Goal: Transaction & Acquisition: Subscribe to service/newsletter

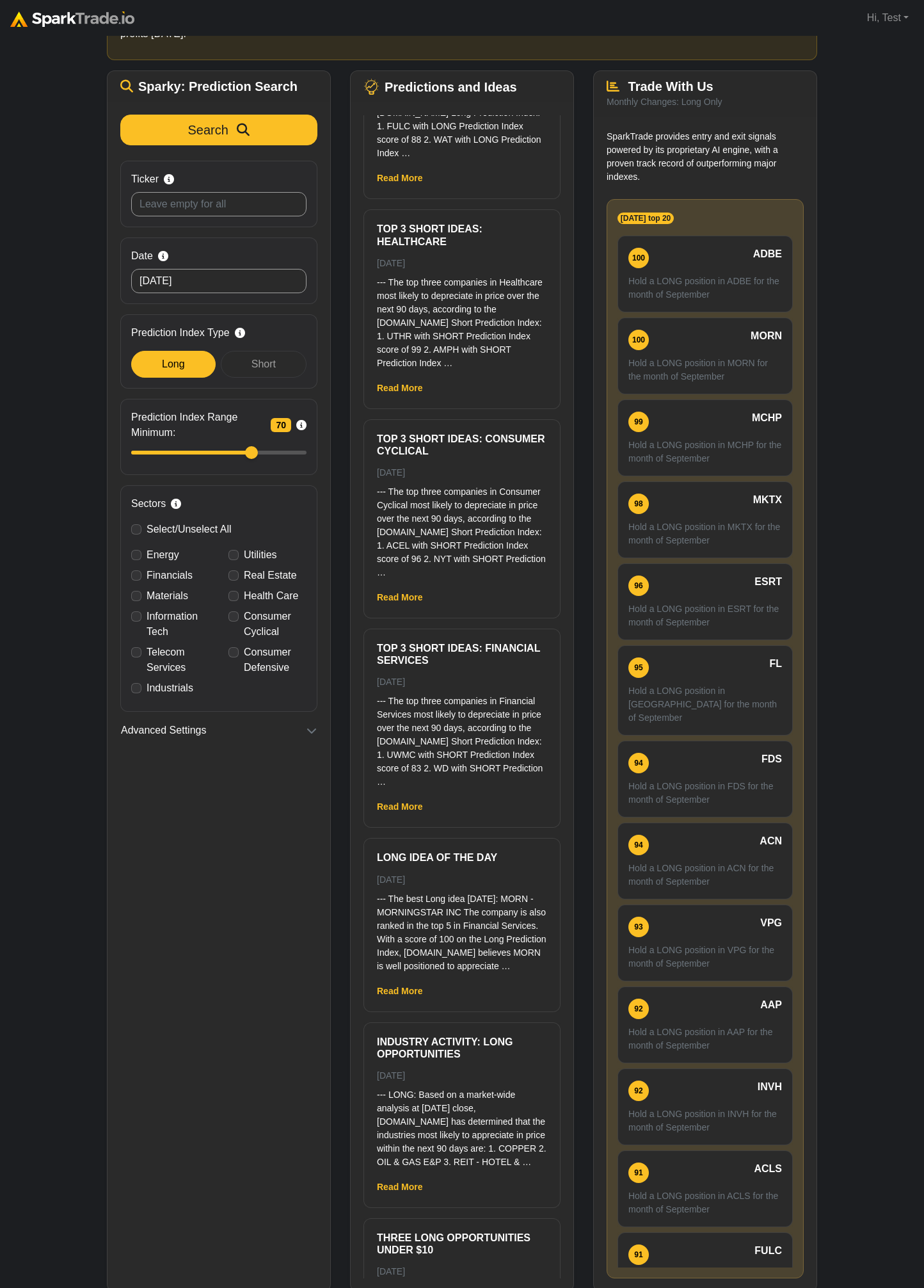
scroll to position [51, 0]
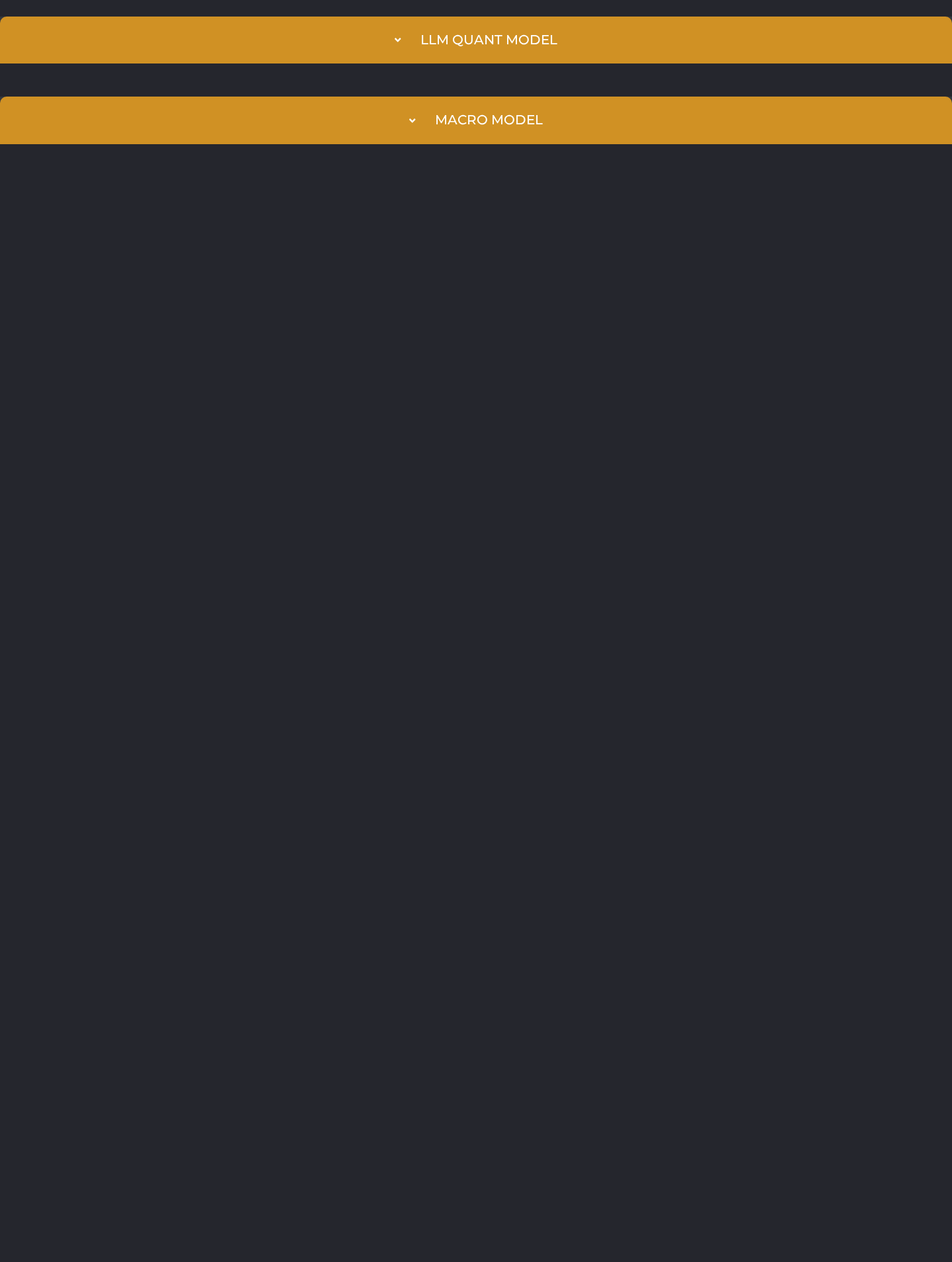
drag, startPoint x: 465, startPoint y: 463, endPoint x: 455, endPoint y: 440, distance: 25.1
click at [456, 161] on html "LLM Quant Model Prediction Index 98 TSLA Hold a LONG position in TSLA February …" at bounding box center [476, 80] width 952 height 161
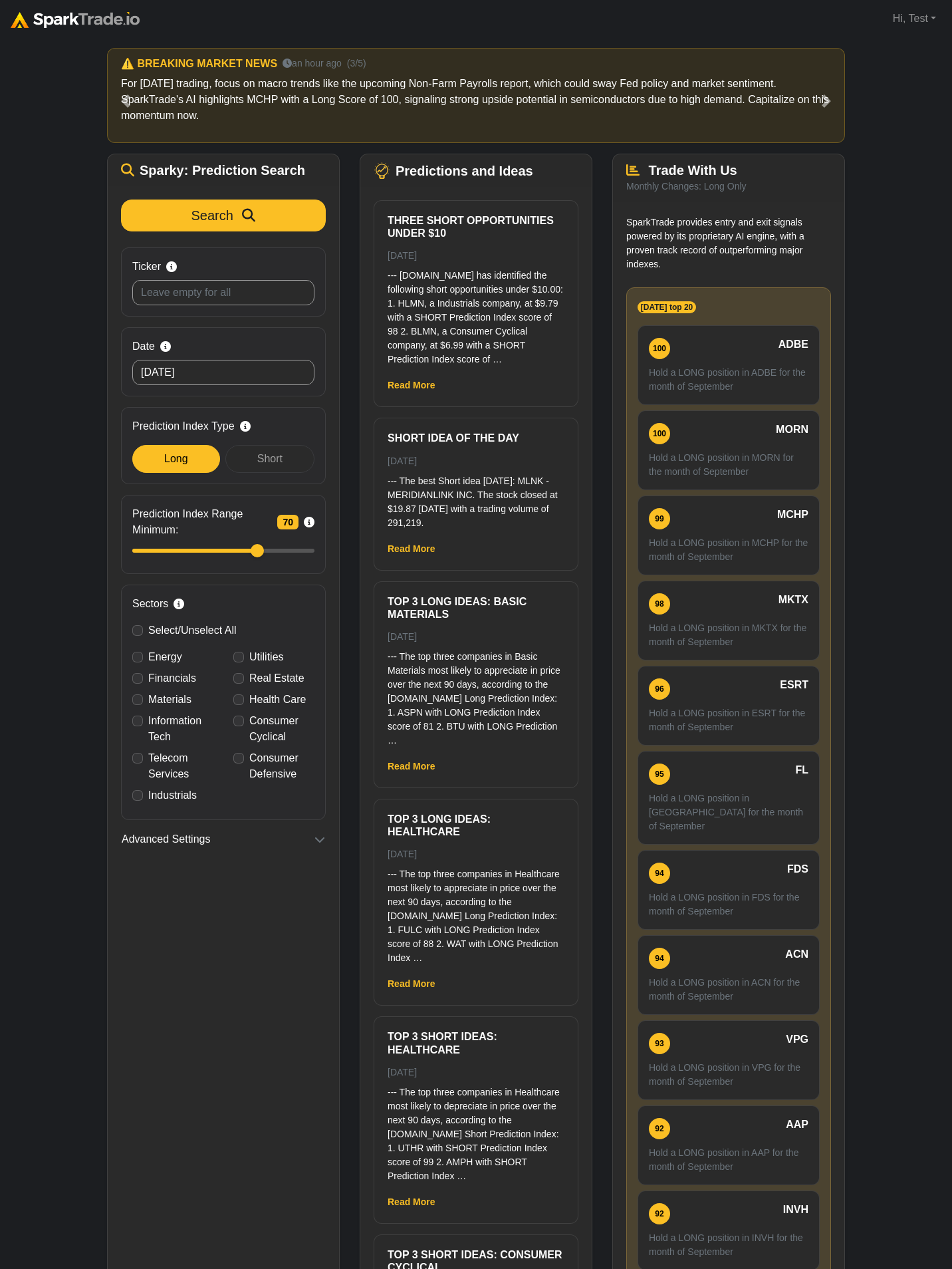
click at [452, 37] on div "How to Use SparkTrade.io × ⚠️ BREAKING MARKET NEWS 22 seconds ago (1/5) Trader …" at bounding box center [476, 694] width 952 height 1316
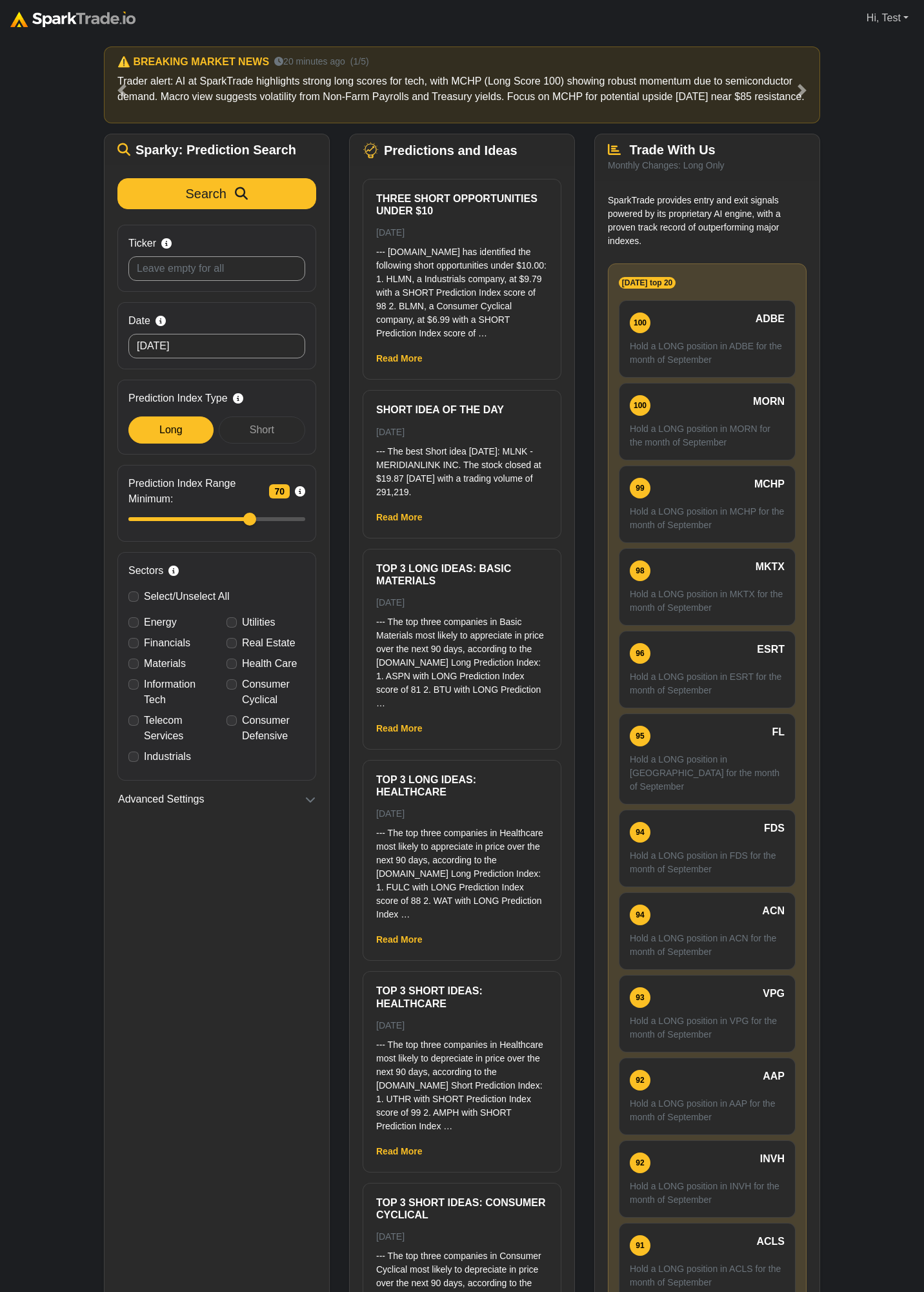
click at [884, 22] on link "Hi, Test" at bounding box center [887, 17] width 52 height 26
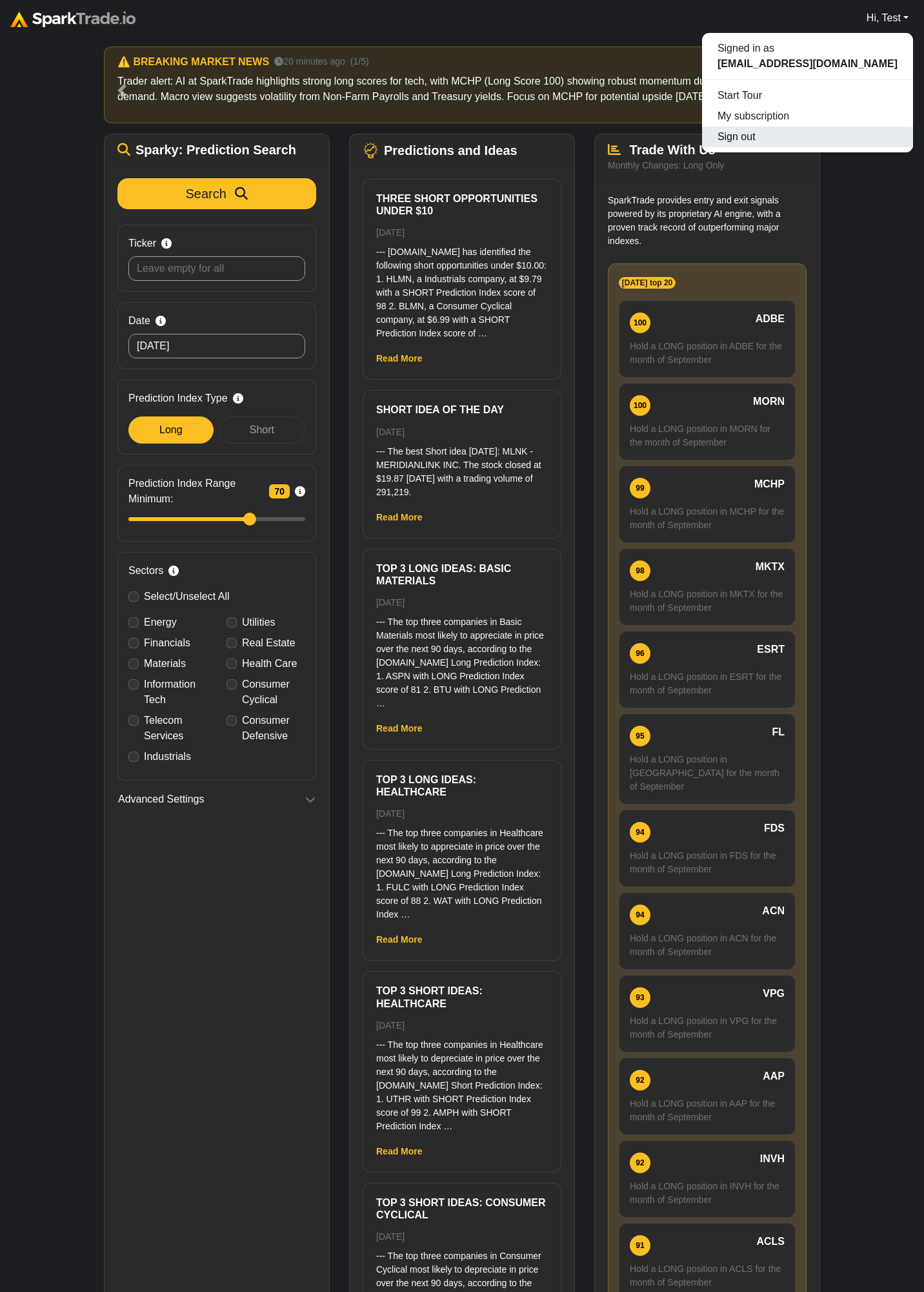
click at [835, 140] on button "Sign out" at bounding box center [808, 136] width 211 height 20
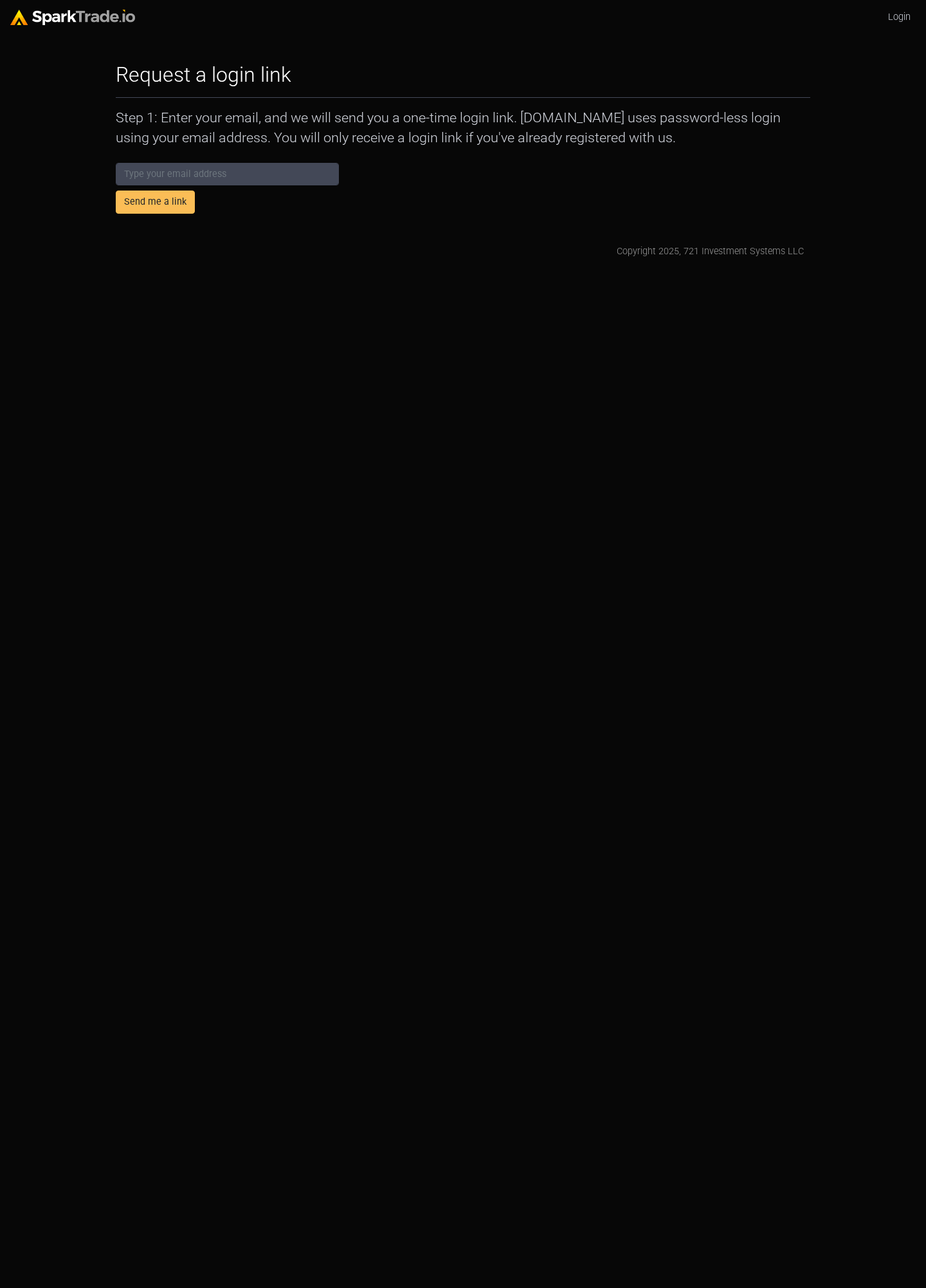
drag, startPoint x: 368, startPoint y: 251, endPoint x: 366, endPoint y: 242, distance: 9.2
click at [366, 251] on div "Copyright 2025, 721 Investment Systems LLC" at bounding box center [462, 251] width 681 height 15
click at [336, 269] on html "Login Request a login link How to Use SparkTrade.io × Step 1: Enter your email,…" at bounding box center [463, 134] width 926 height 269
click at [204, 182] on input "email" at bounding box center [227, 174] width 223 height 23
type input "[PERSON_NAME][EMAIL_ADDRESS][PERSON_NAME][DOMAIN_NAME]"
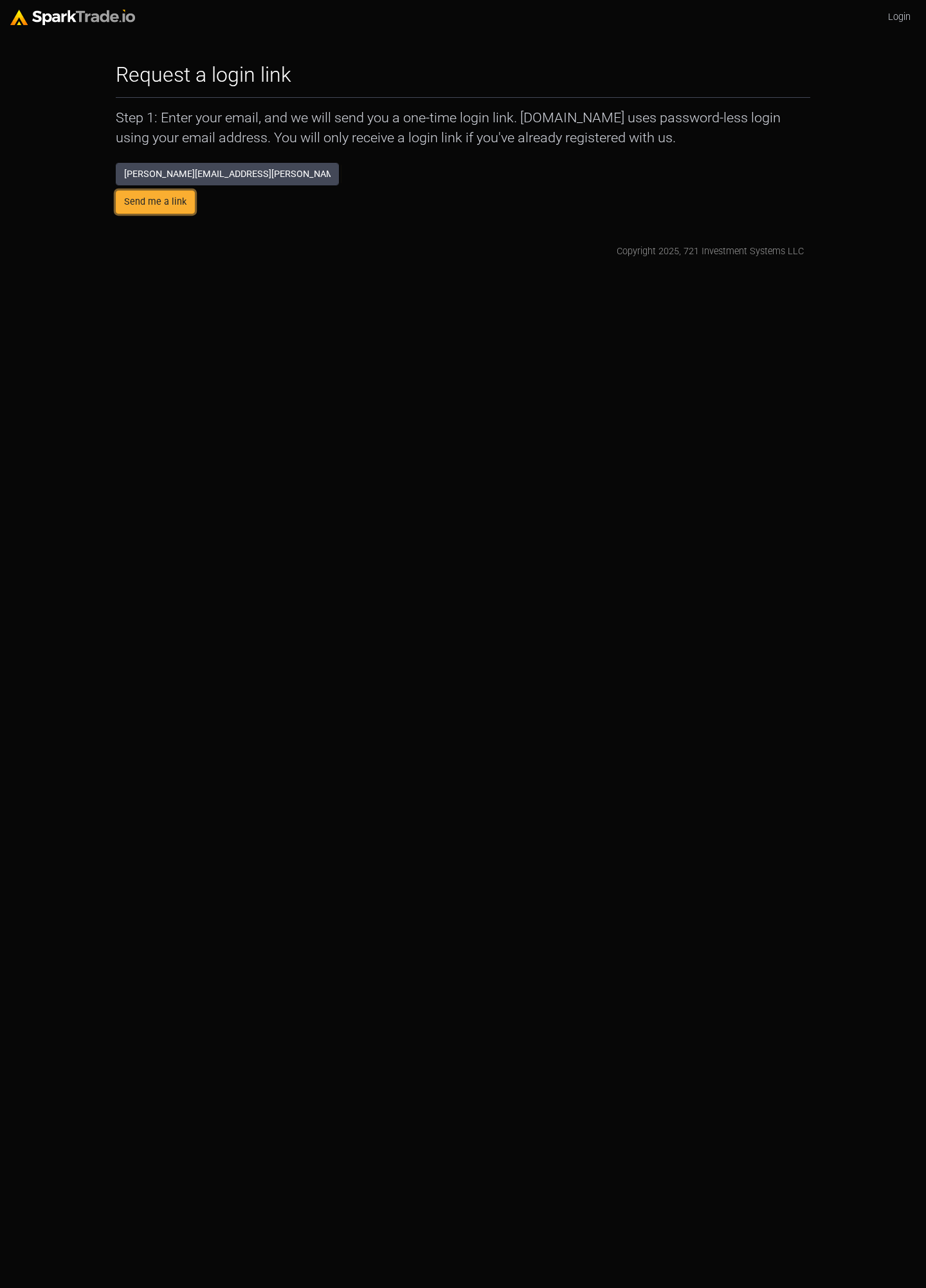
click at [165, 207] on button "Send me a link" at bounding box center [156, 202] width 79 height 23
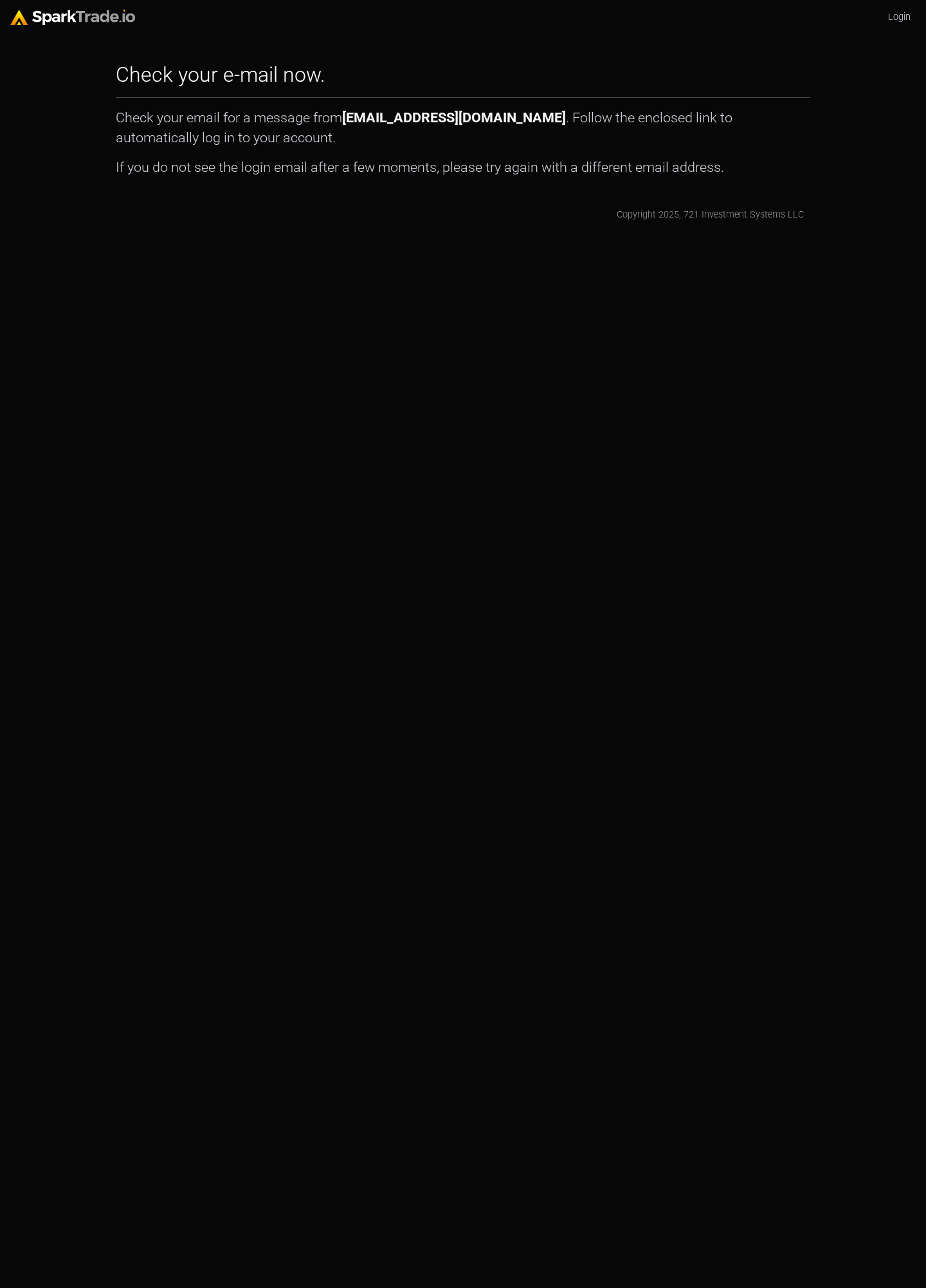
click at [273, 232] on html "Login Check your e-mail now. How to Use [DOMAIN_NAME] × Check your email for a …" at bounding box center [463, 116] width 926 height 232
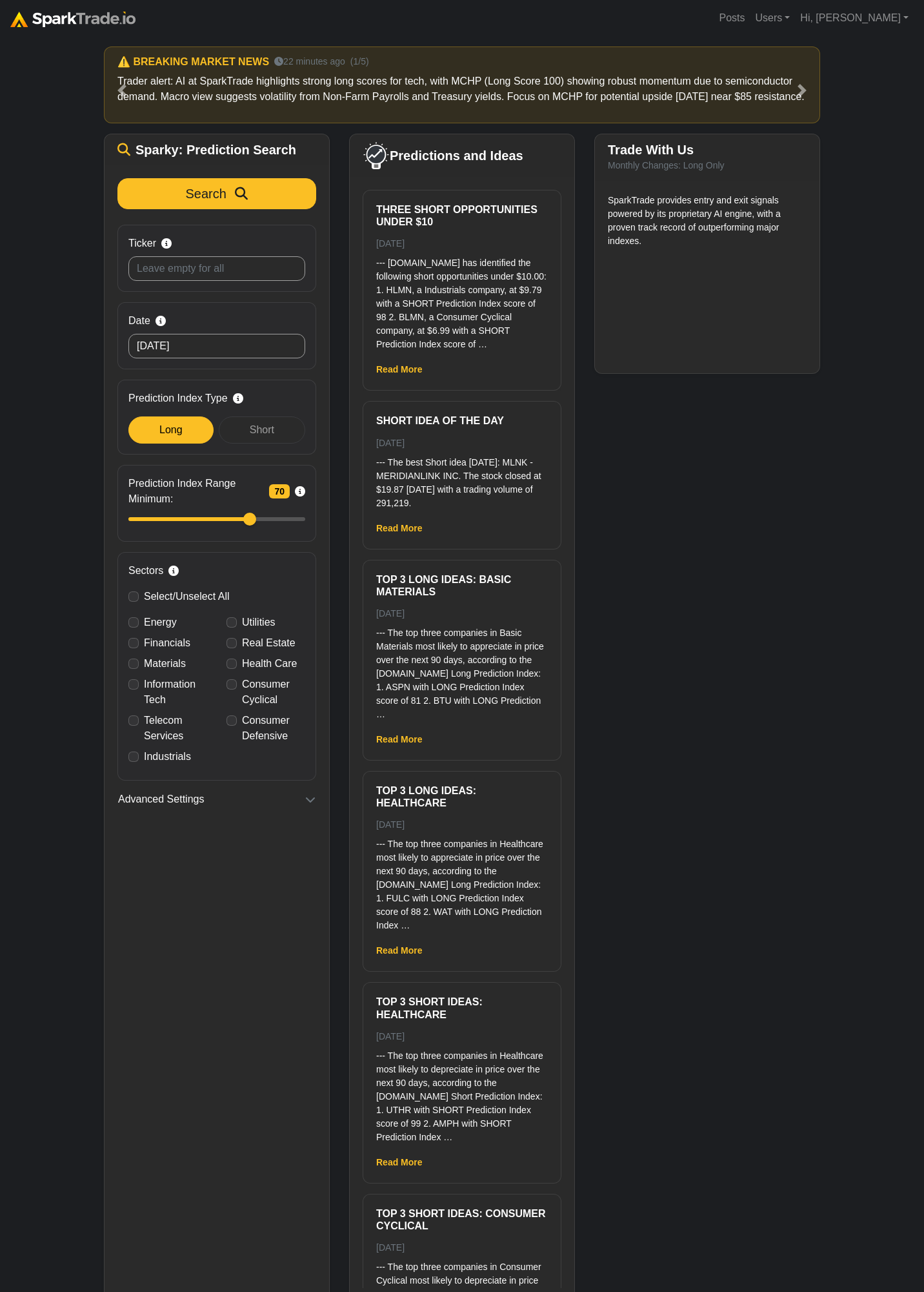
click at [730, 598] on div "Trade With Us Monthly Changes: Long Only SparkTrade provides entry and exit sig…" at bounding box center [707, 718] width 245 height 1168
click at [635, 565] on div "Trade With Us Monthly Changes: Long Only SparkTrade provides entry and exit sig…" at bounding box center [707, 718] width 245 height 1168
click at [784, 591] on div "Trade With Us Monthly Changes: Long Only SparkTrade provides entry and exit sig…" at bounding box center [707, 718] width 245 height 1168
click at [718, 520] on div "Trade With Us Monthly Changes: Long Only SparkTrade provides entry and exit sig…" at bounding box center [707, 718] width 245 height 1168
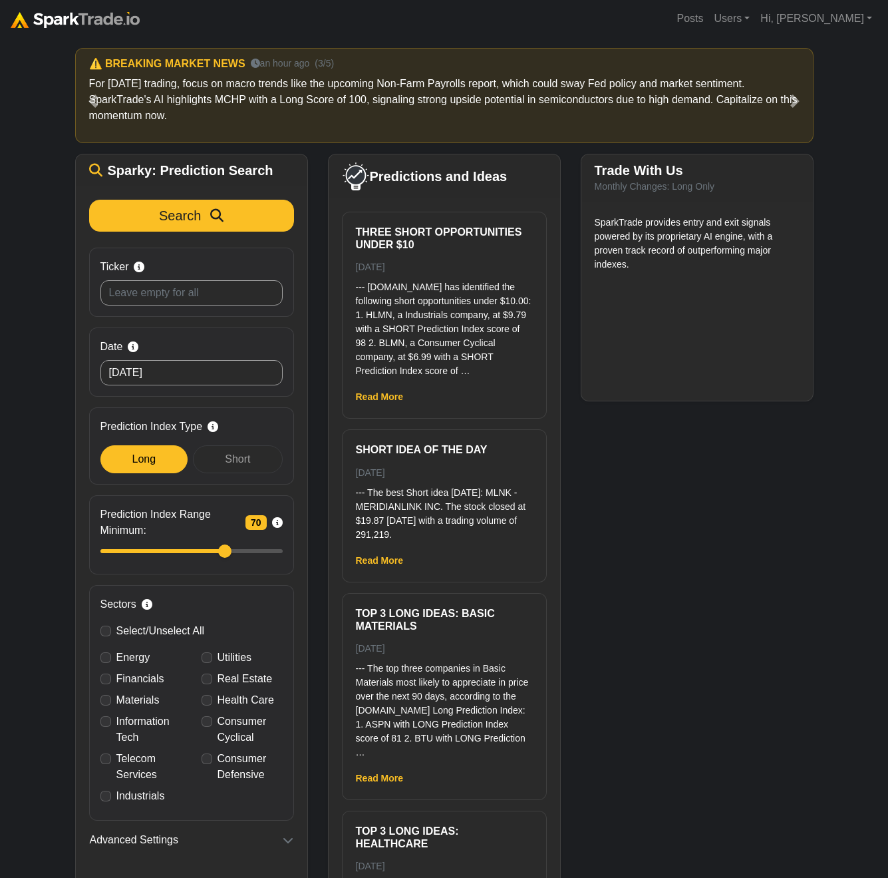
click at [52, 642] on div "How to Use SparkTrade.io × ⚠️ BREAKING MARKET NEWS 26 minutes ago (1/5) Trader …" at bounding box center [444, 470] width 888 height 866
click at [61, 287] on div "How to Use SparkTrade.io × ⚠️ BREAKING MARKET NEWS 26 minutes ago (1/5) Trader …" at bounding box center [444, 470] width 888 height 866
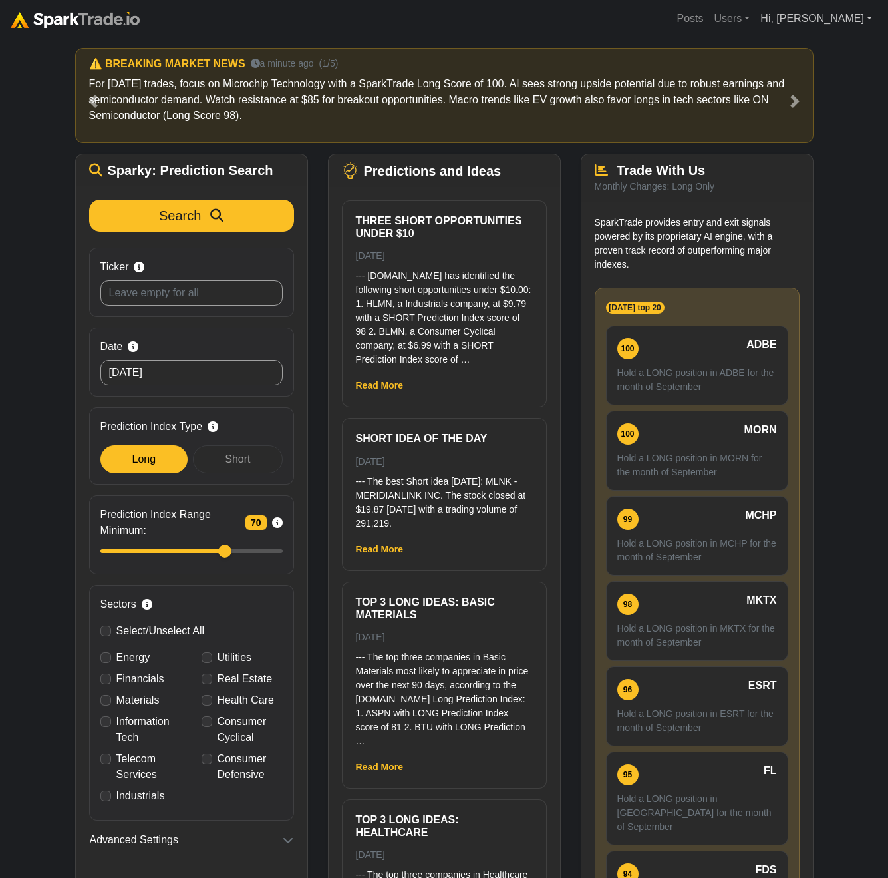
click at [844, 19] on link "Hi, Eric" at bounding box center [816, 18] width 122 height 27
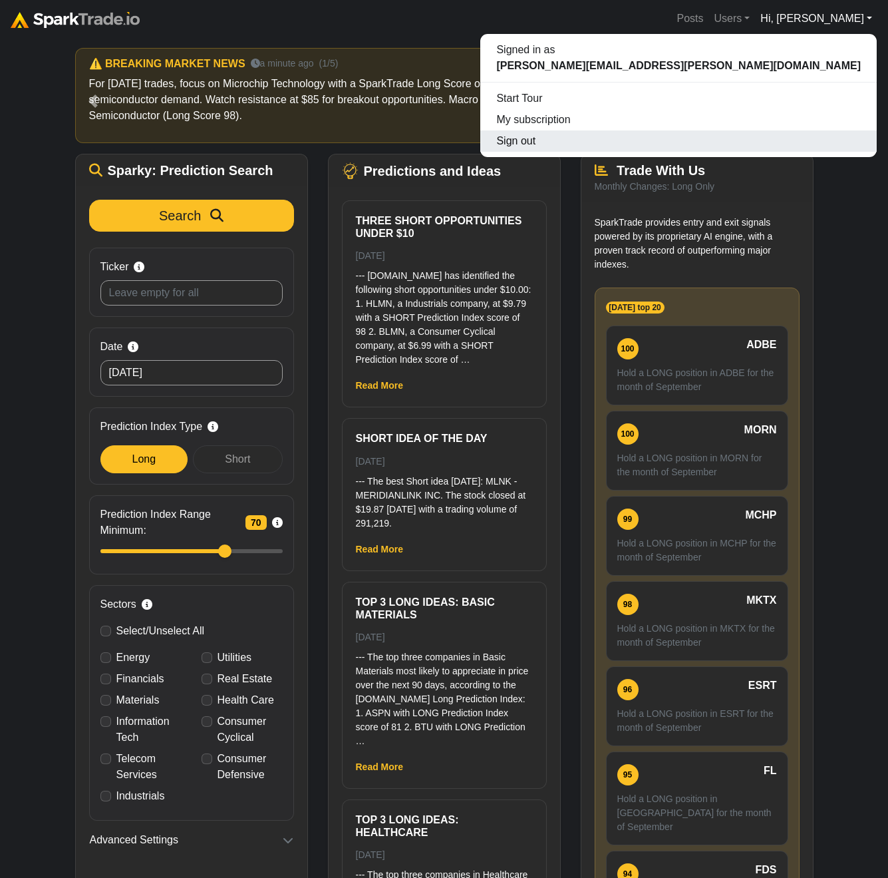
click at [820, 149] on button "Sign out" at bounding box center [678, 140] width 397 height 21
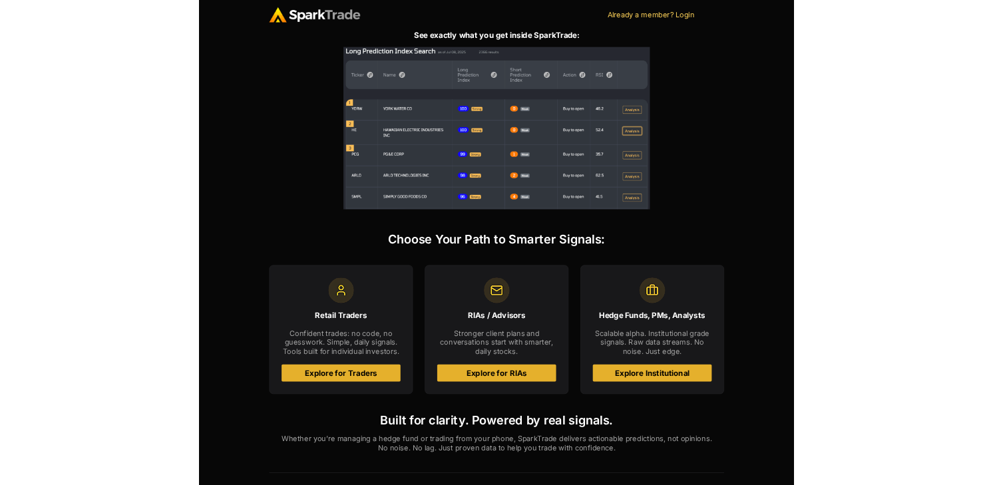
scroll to position [240, 0]
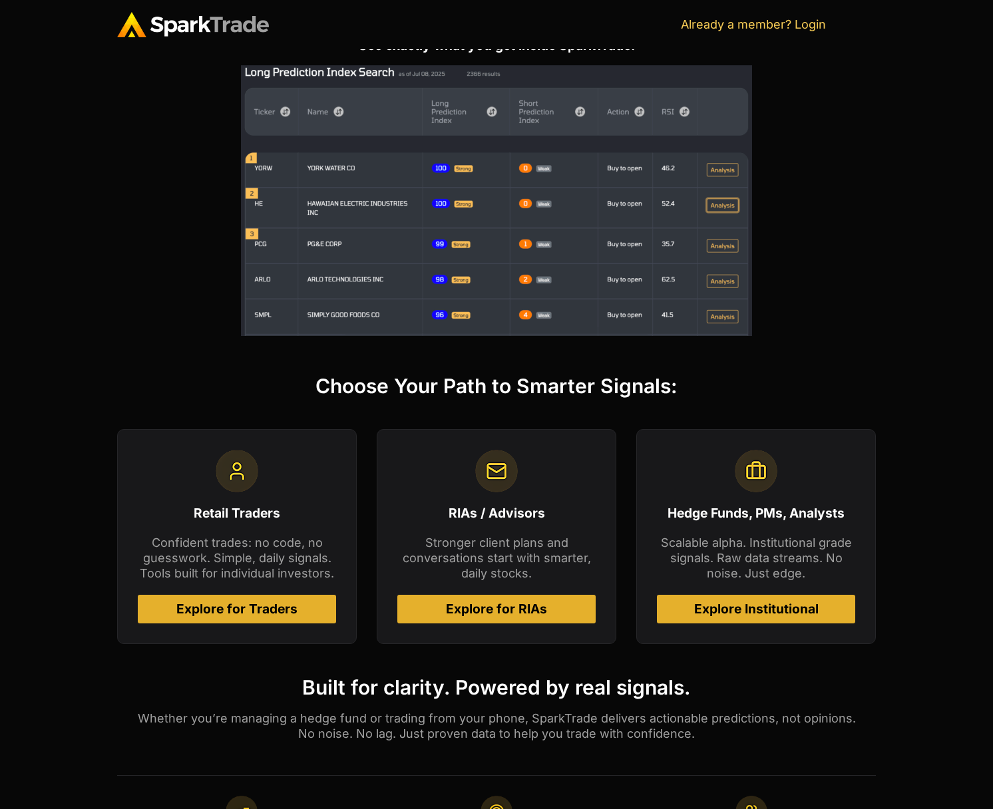
click at [244, 612] on span "Explore for Traders" at bounding box center [236, 609] width 121 height 13
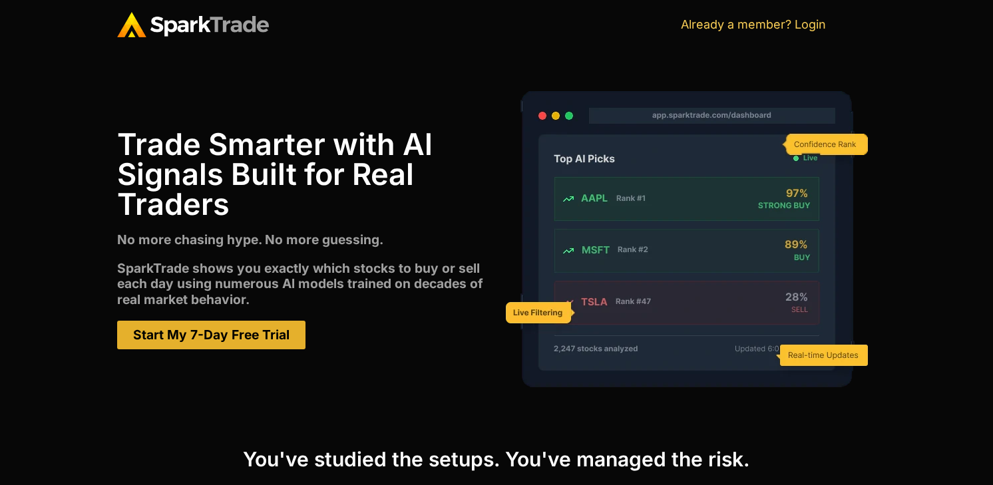
click at [167, 329] on span "Start My 7-Day Free Trial" at bounding box center [211, 335] width 156 height 13
click at [90, 410] on div "Trade Smarter with Al Signals Built for Real Traders No more chasing hype. No m…" at bounding box center [496, 239] width 993 height 380
click at [232, 336] on span "Start My 7-Day Free Trial" at bounding box center [211, 335] width 156 height 13
click at [85, 115] on div "Trade Smarter with Al Signals Built for Real Traders No more chasing hype. No m…" at bounding box center [496, 239] width 993 height 380
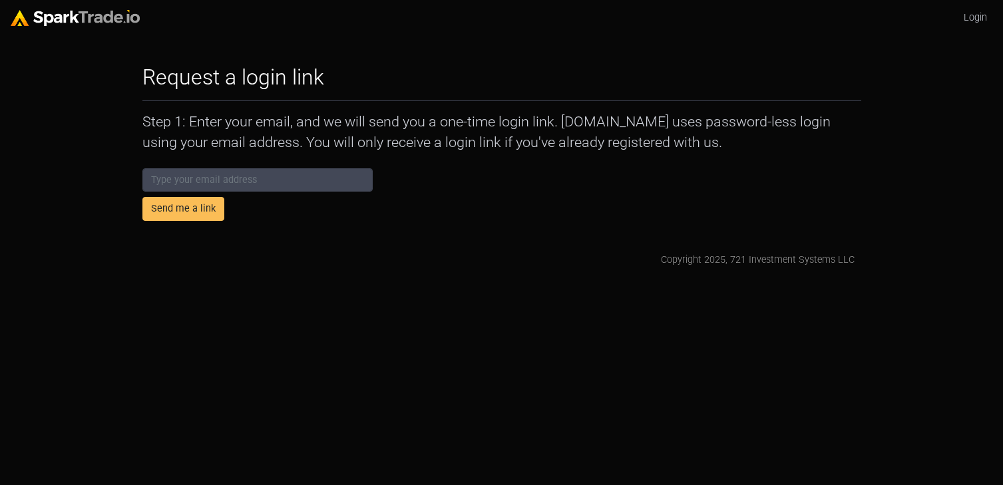
click at [478, 278] on html "Login Request a login link How to Use SparkTrade.io × Step 1: Enter your email,…" at bounding box center [501, 139] width 1003 height 278
